Goal: Task Accomplishment & Management: Use online tool/utility

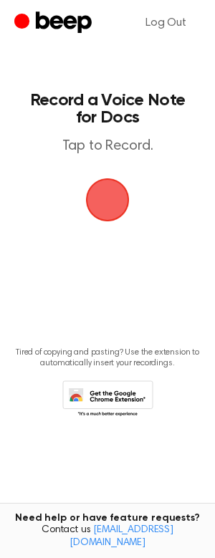
click at [107, 211] on span "button" at bounding box center [107, 200] width 40 height 40
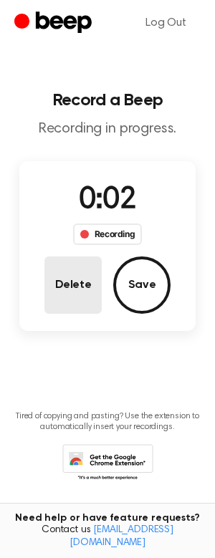
click at [76, 285] on button "Delete" at bounding box center [72, 284] width 57 height 57
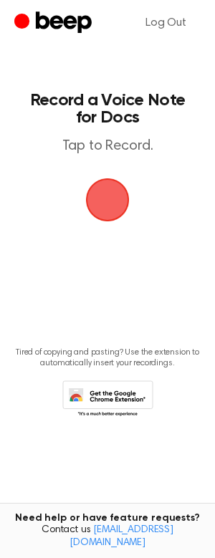
click at [100, 180] on span "button" at bounding box center [107, 200] width 40 height 40
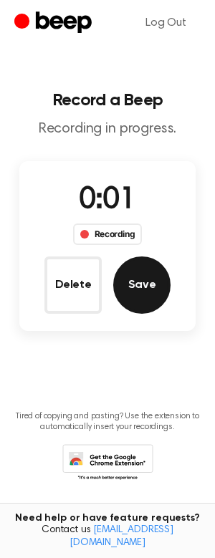
click at [146, 289] on button "Save" at bounding box center [141, 284] width 57 height 57
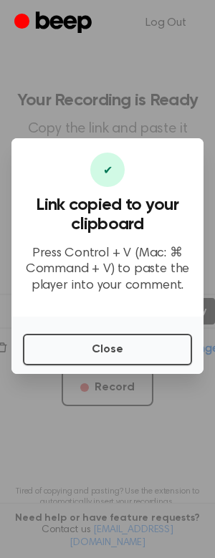
click at [115, 367] on div "Close" at bounding box center [107, 345] width 192 height 57
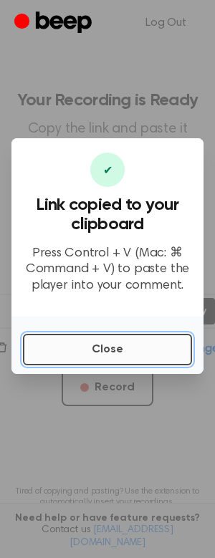
click at [115, 362] on button "Close" at bounding box center [107, 350] width 169 height 32
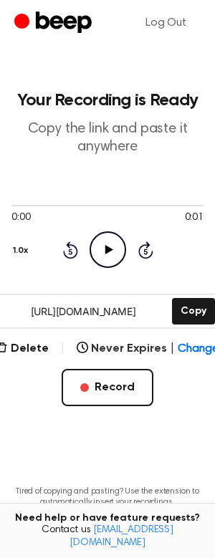
click at [160, 396] on div "Delete | Never Expires | Change Record" at bounding box center [107, 373] width 192 height 66
click at [186, 354] on span "Change" at bounding box center [198, 348] width 41 height 17
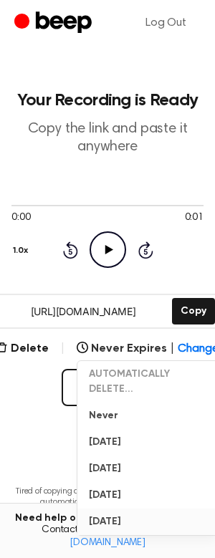
click at [131, 514] on button "In 1 Year" at bounding box center [147, 522] width 140 height 27
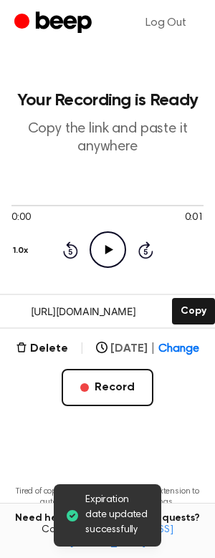
click at [183, 351] on span "Change" at bounding box center [178, 348] width 41 height 17
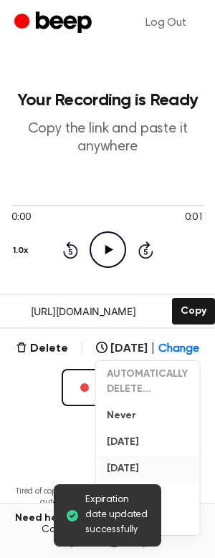
click at [148, 461] on button "In 1 Week" at bounding box center [147, 469] width 104 height 27
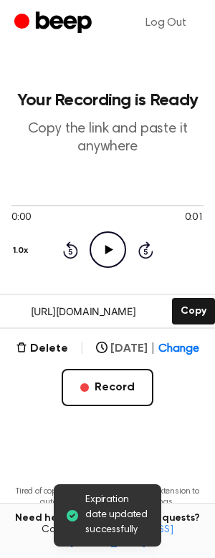
click at [185, 354] on span "Change" at bounding box center [178, 348] width 41 height 17
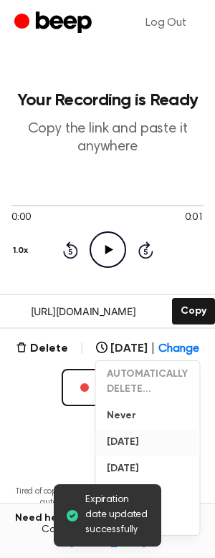
click at [124, 433] on button "In 1 Day" at bounding box center [147, 442] width 104 height 27
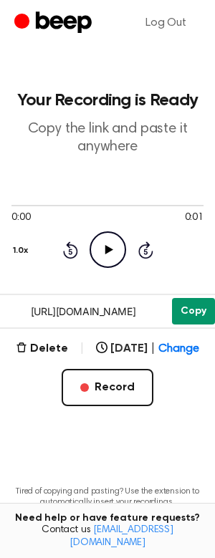
click at [181, 317] on button "Copy" at bounding box center [193, 311] width 43 height 27
